Goal: Navigation & Orientation: Find specific page/section

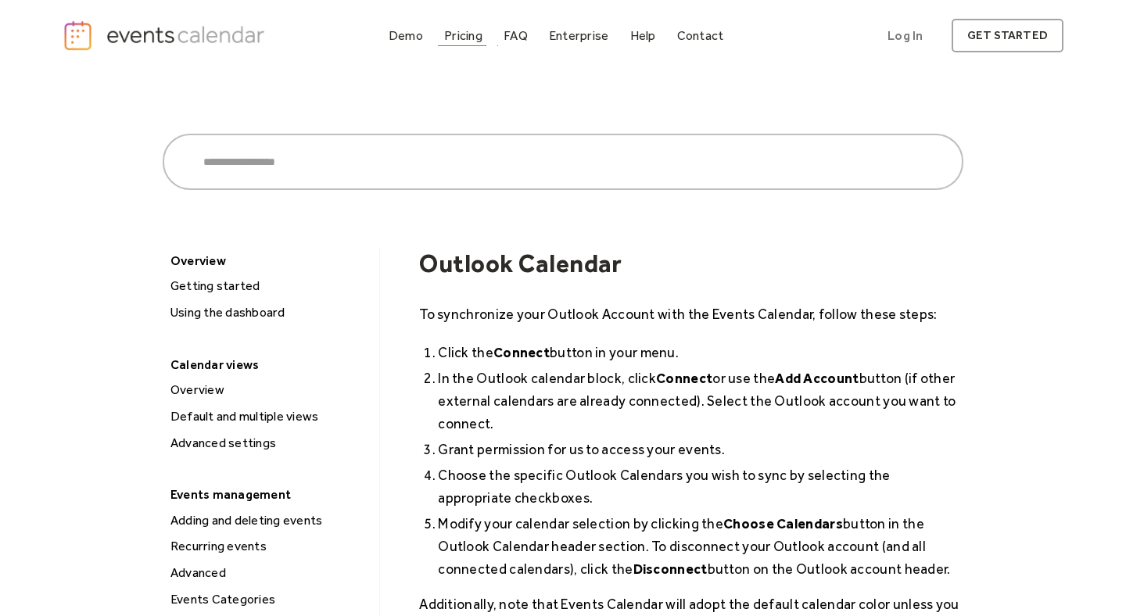
click at [481, 37] on div "Pricing" at bounding box center [463, 35] width 38 height 9
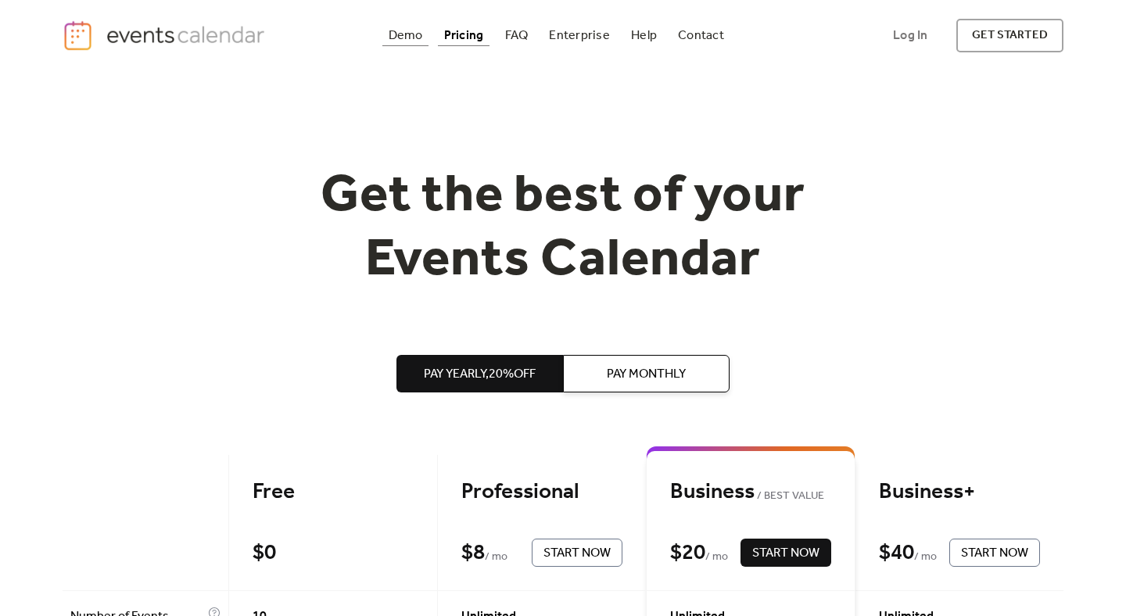
click at [407, 31] on div "Demo" at bounding box center [406, 35] width 34 height 9
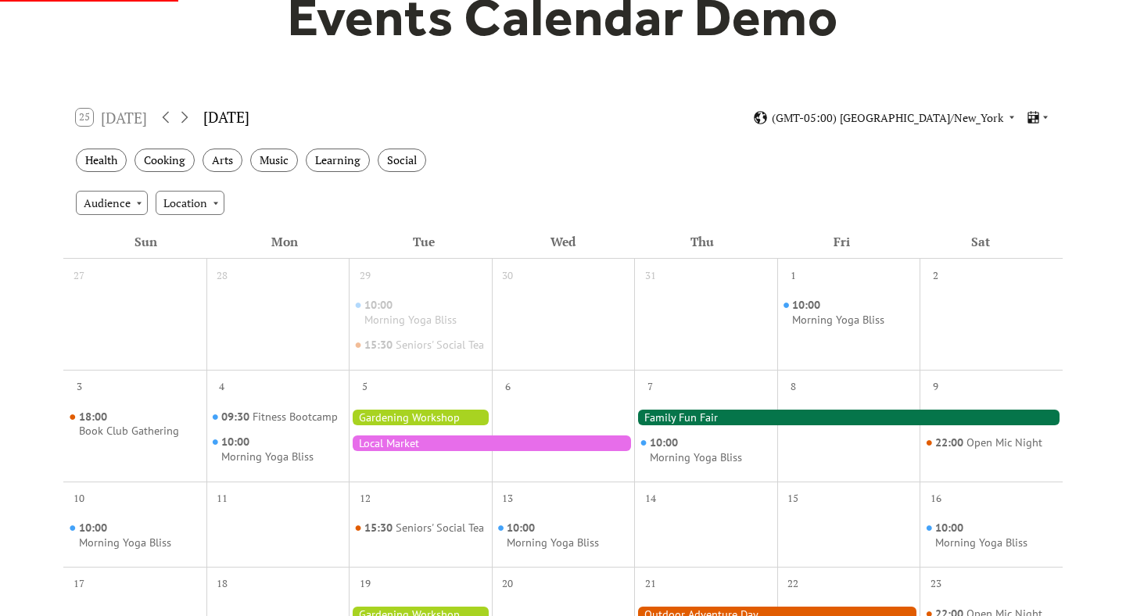
scroll to position [206, 0]
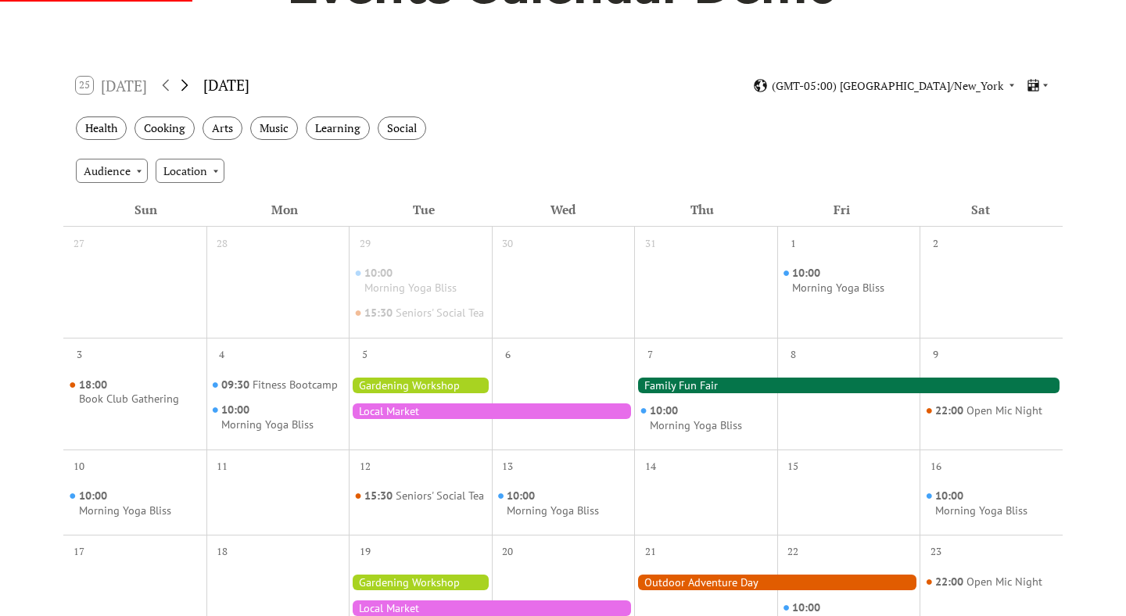
click at [191, 86] on icon at bounding box center [184, 85] width 19 height 19
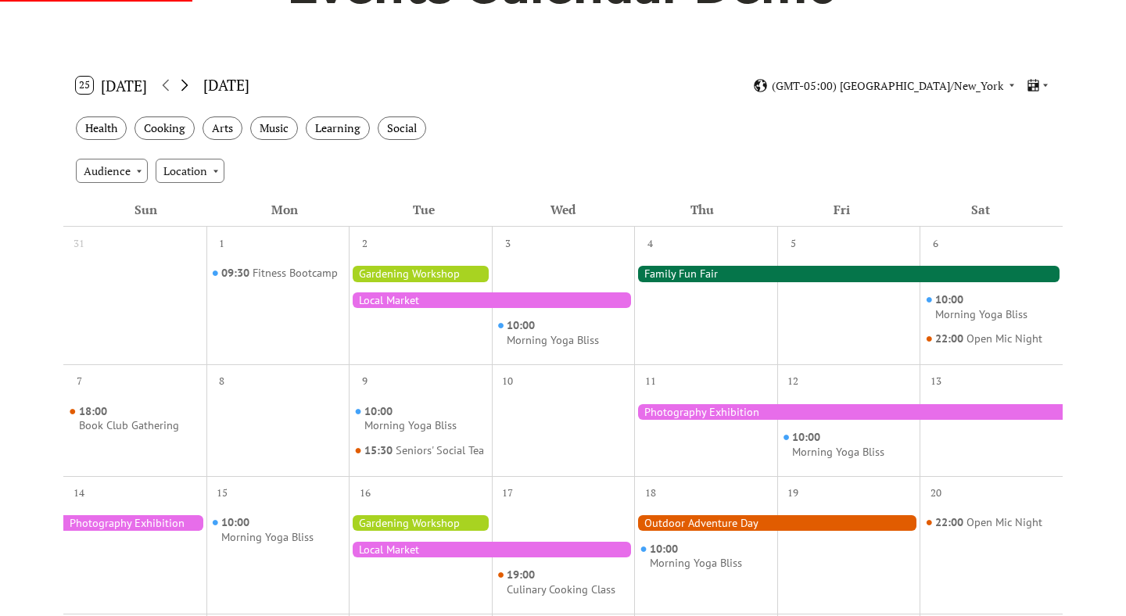
click at [191, 87] on icon at bounding box center [184, 85] width 19 height 19
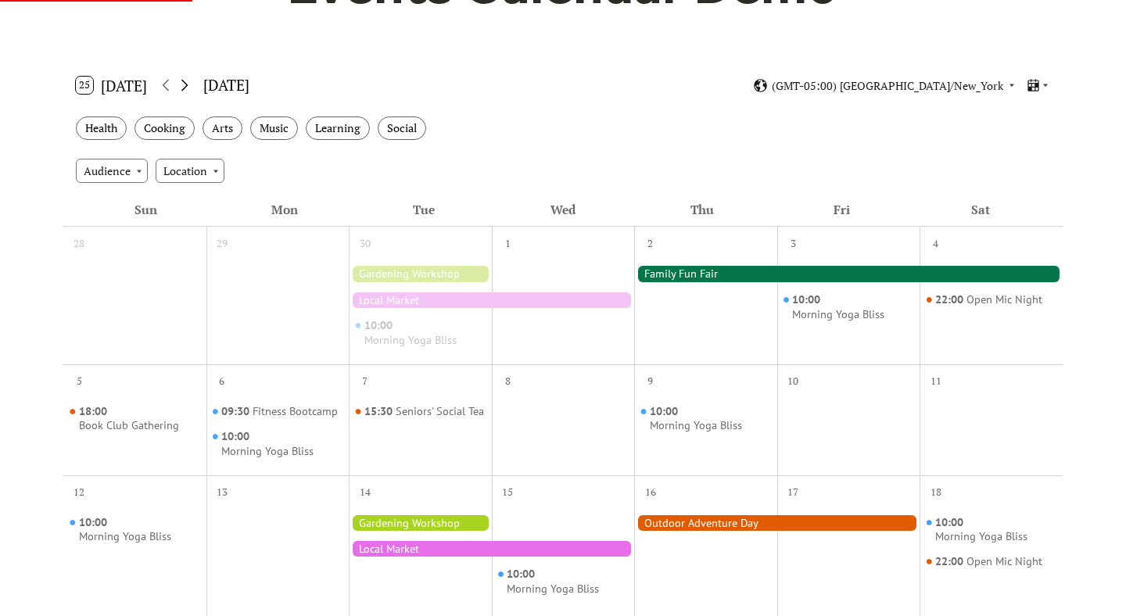
click at [191, 87] on icon at bounding box center [184, 85] width 19 height 19
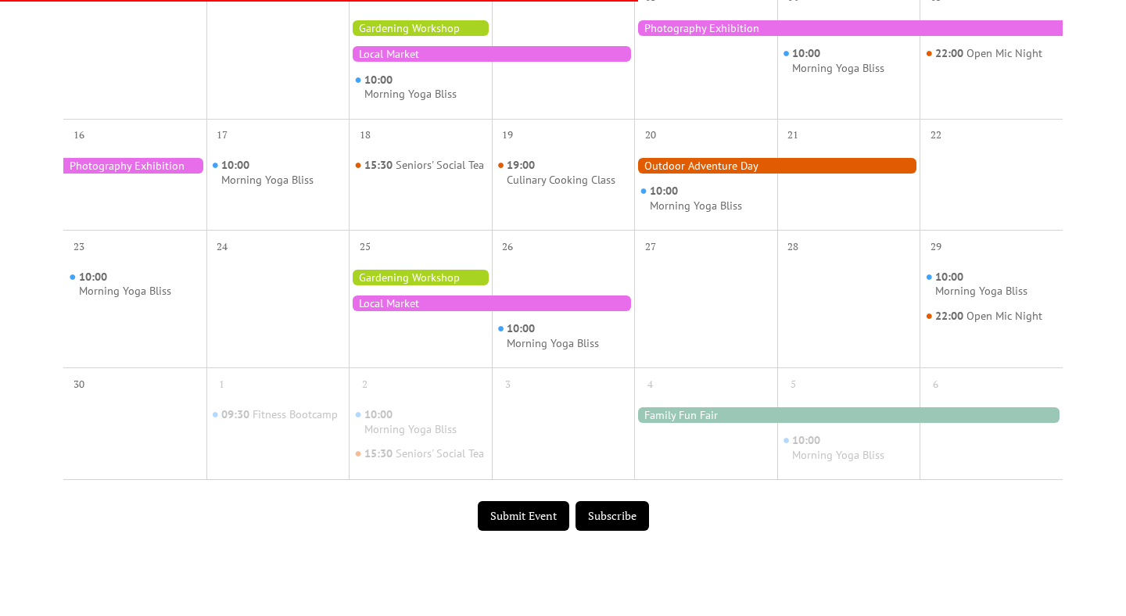
scroll to position [888, 0]
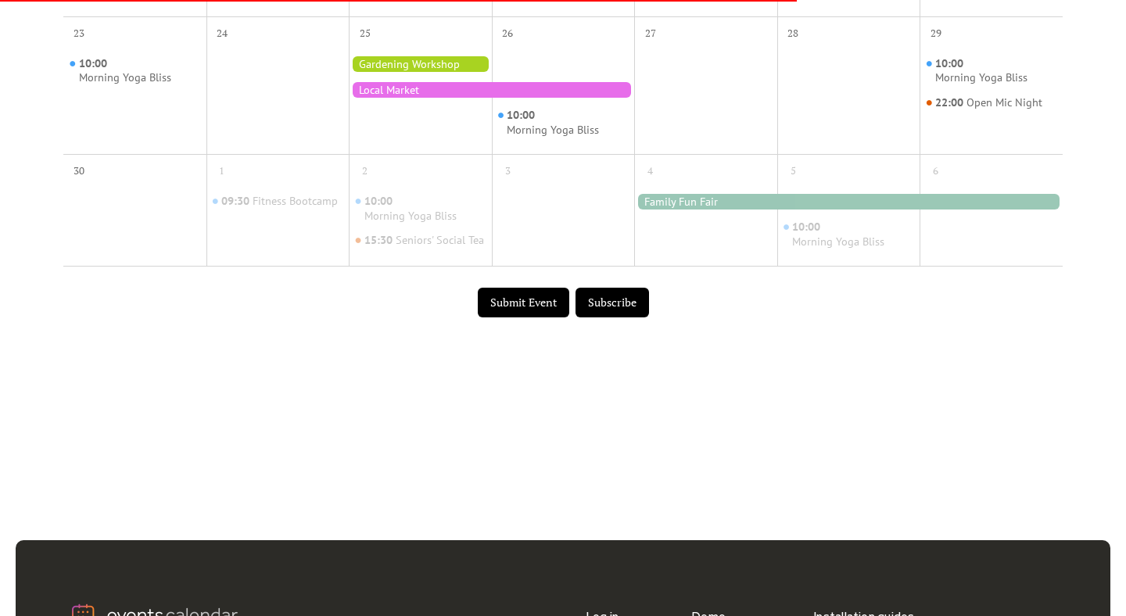
click at [538, 315] on button "Submit Event" at bounding box center [523, 303] width 91 height 30
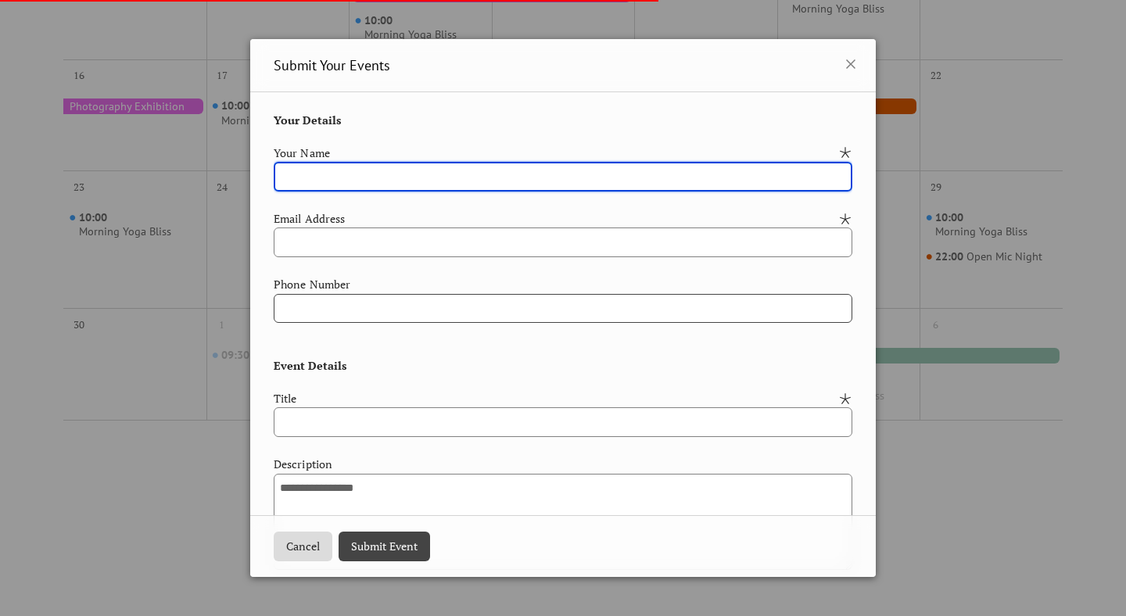
scroll to position [91, 0]
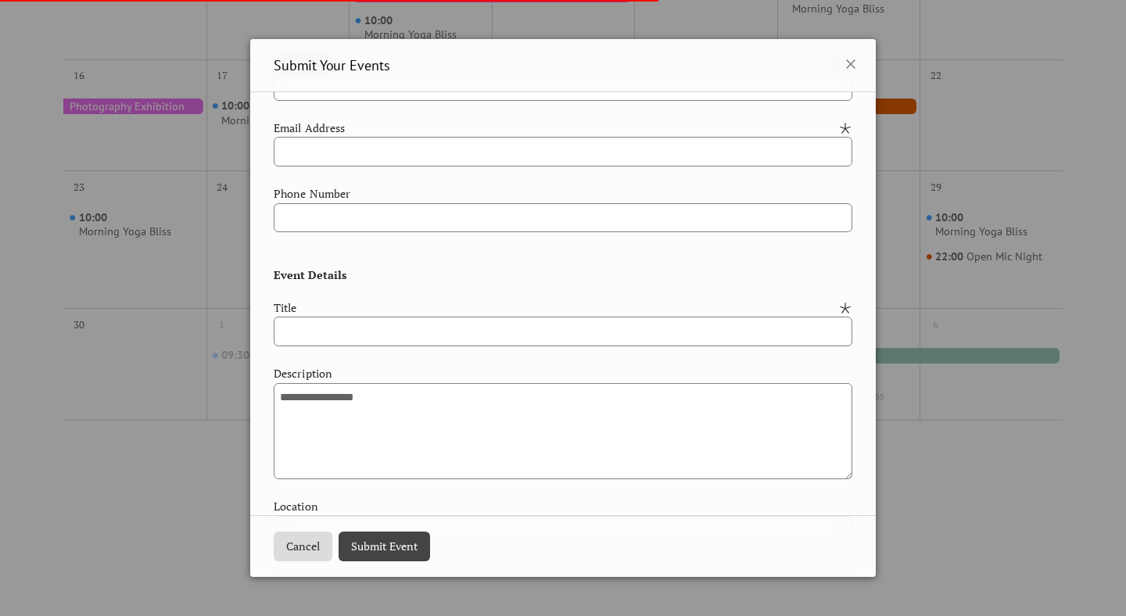
click at [852, 77] on div "Submit Your Events" at bounding box center [563, 65] width 626 height 53
click at [845, 75] on div "Submit Your Events" at bounding box center [563, 65] width 626 height 53
click at [849, 67] on icon at bounding box center [850, 64] width 19 height 19
